Goal: Task Accomplishment & Management: Use online tool/utility

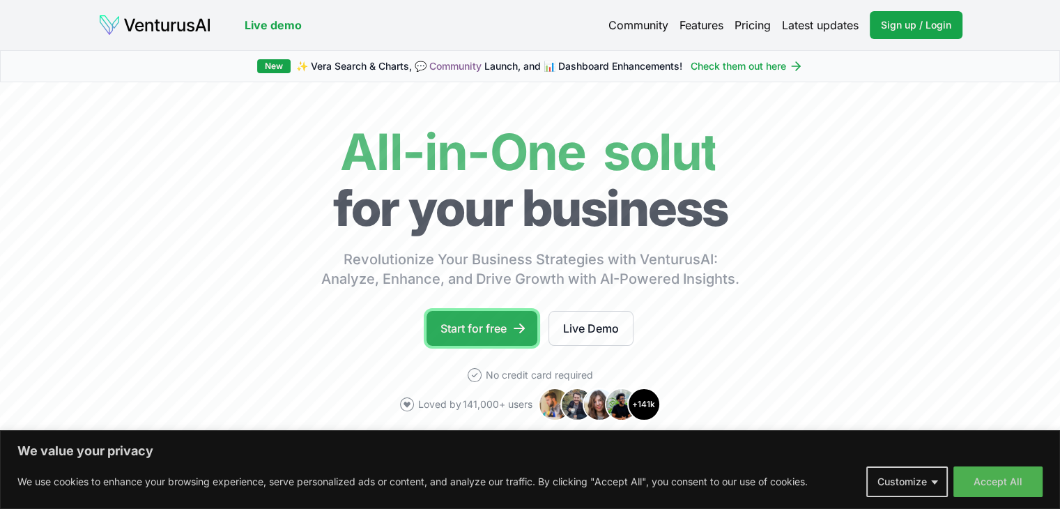
click at [526, 330] on icon at bounding box center [519, 328] width 14 height 14
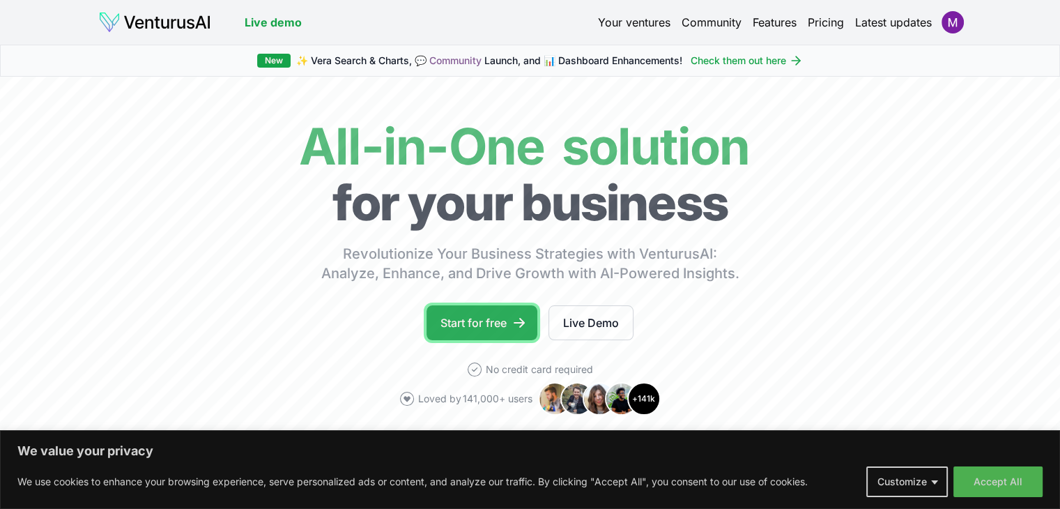
click at [501, 335] on link "Start for free" at bounding box center [482, 322] width 111 height 35
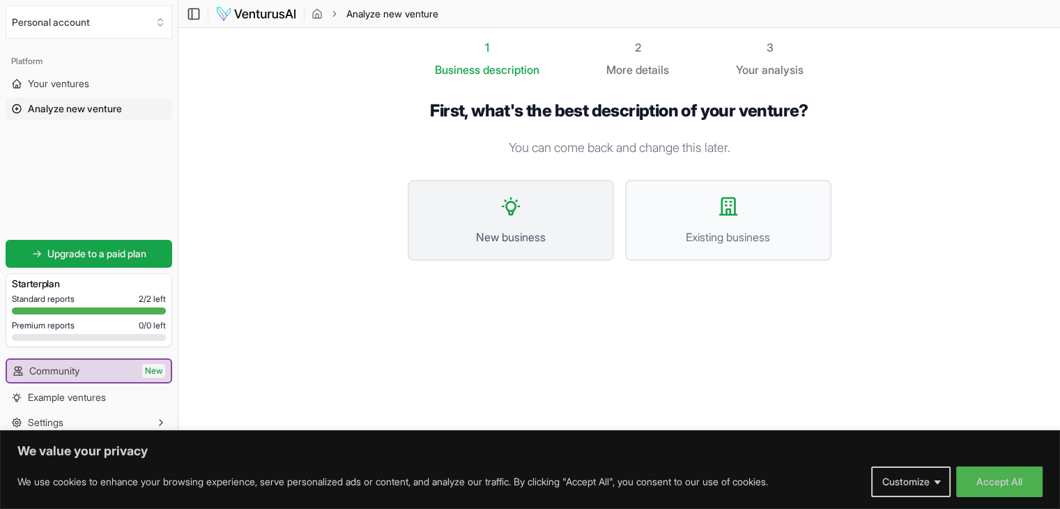
click at [541, 232] on span "New business" at bounding box center [511, 237] width 176 height 17
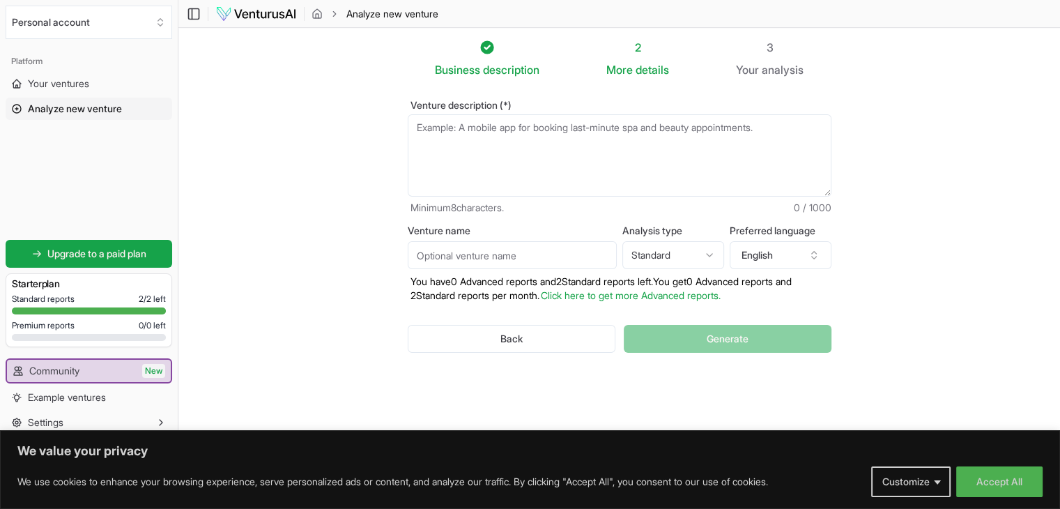
click at [544, 146] on textarea "Venture description (*)" at bounding box center [620, 155] width 424 height 82
paste textarea "I am developing a prototype for a defense-grade RPG Drone system designed for b…"
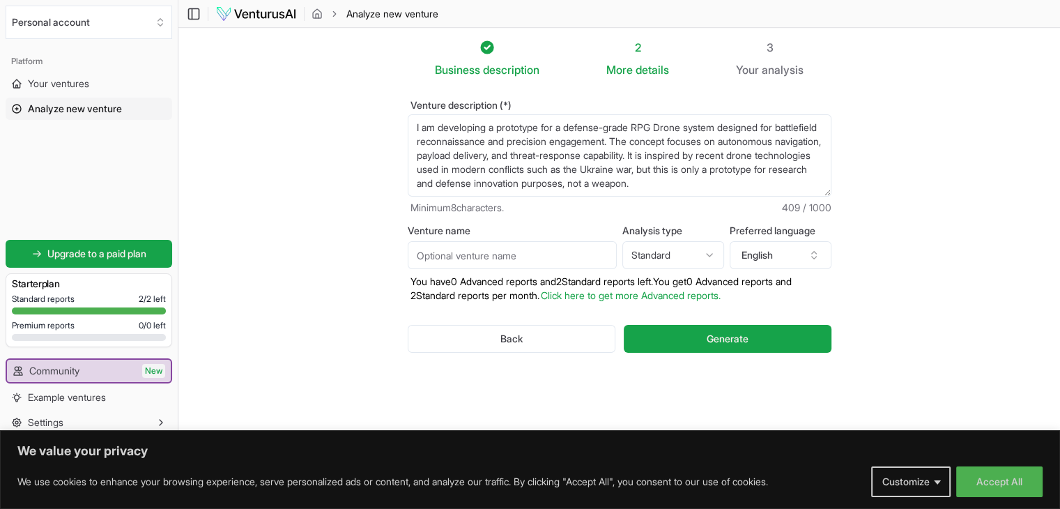
type textarea "I am developing a prototype for a defense-grade RPG Drone system designed for b…"
click at [544, 243] on input "Venture name" at bounding box center [512, 255] width 209 height 28
type input "bhramastra"
click at [648, 253] on html "We value your privacy We use cookies to enhance your browsing experience, serve…" at bounding box center [530, 254] width 1060 height 509
click at [708, 336] on span "Generate" at bounding box center [728, 339] width 42 height 14
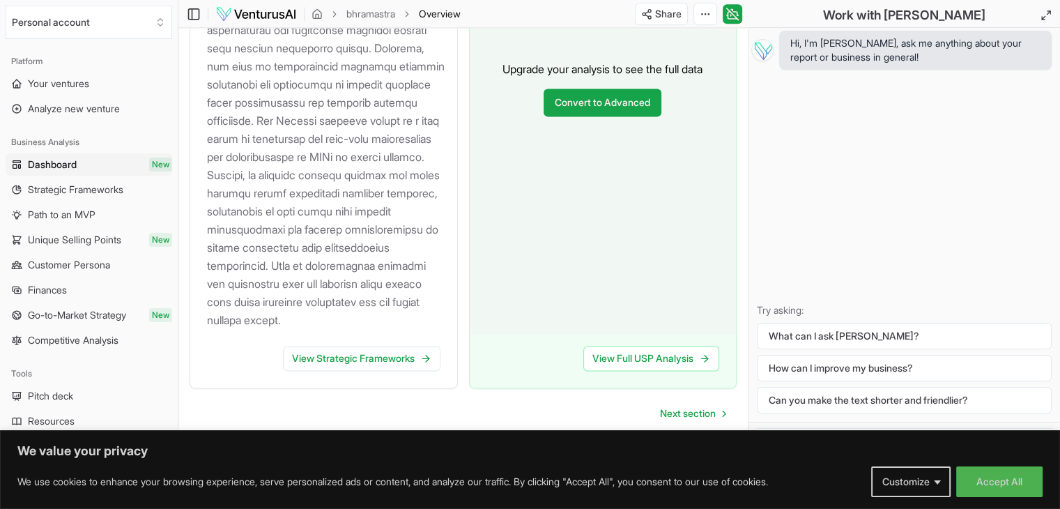
scroll to position [1938, 0]
